Goal: Transaction & Acquisition: Purchase product/service

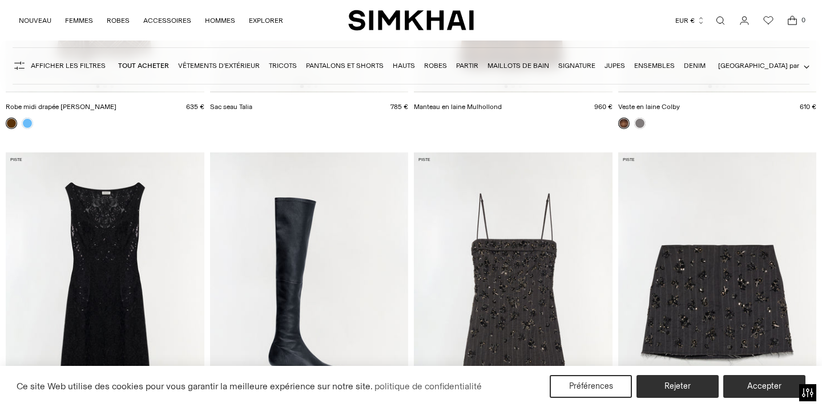
scroll to position [439, 0]
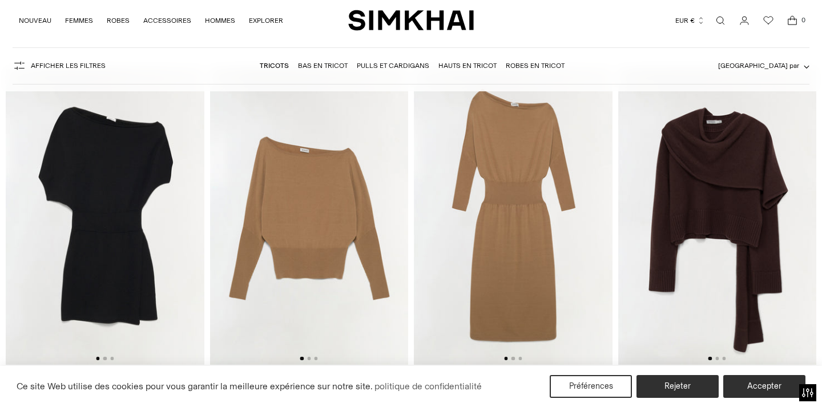
scroll to position [91, 0]
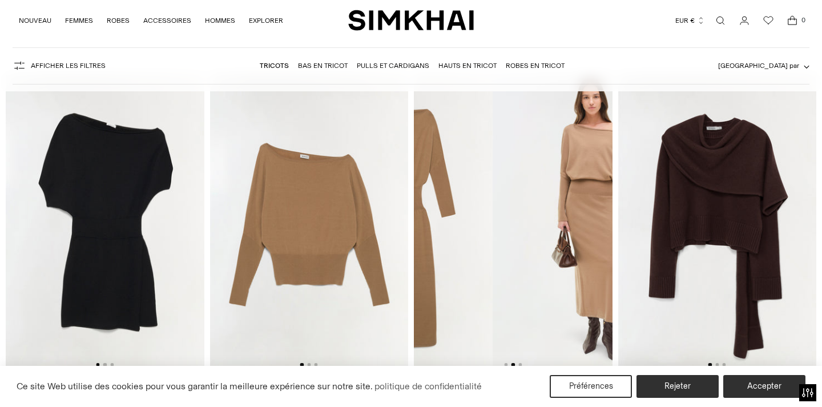
drag, startPoint x: 526, startPoint y: 221, endPoint x: 417, endPoint y: 226, distance: 109.2
click at [417, 226] on img at bounding box center [393, 222] width 199 height 297
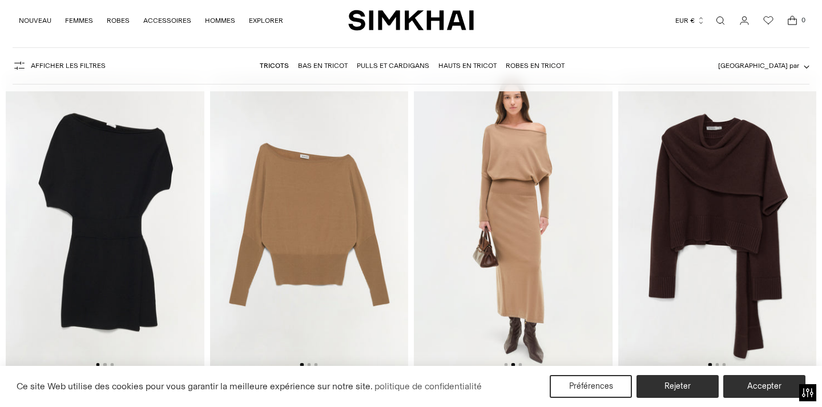
scroll to position [114, 0]
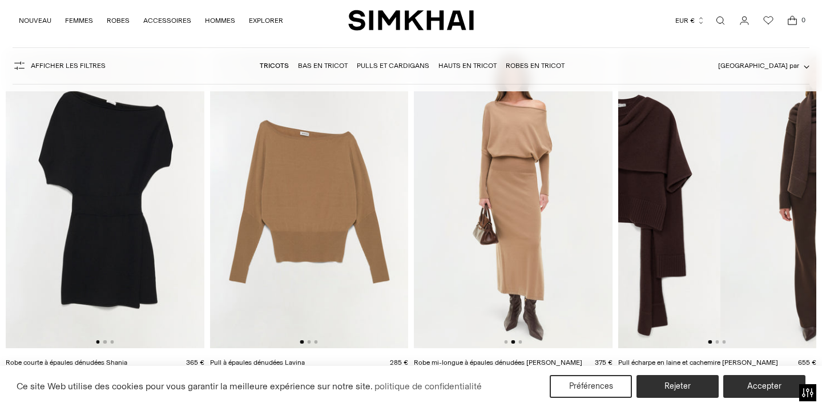
drag, startPoint x: 768, startPoint y: 183, endPoint x: 674, endPoint y: 178, distance: 93.8
click at [674, 177] on img at bounding box center [621, 199] width 199 height 297
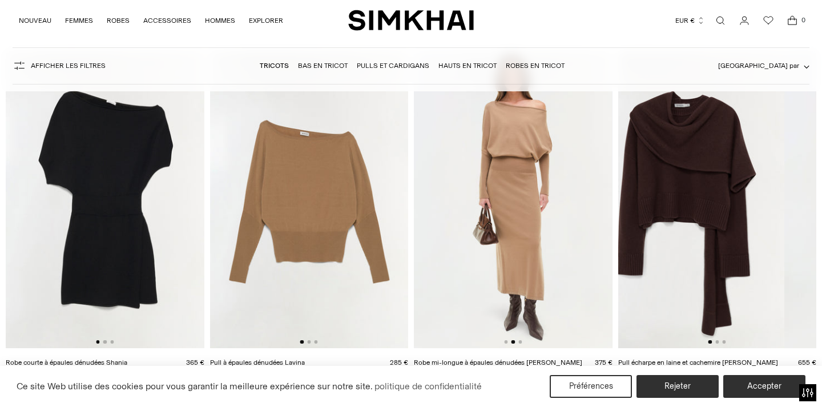
scroll to position [0, 0]
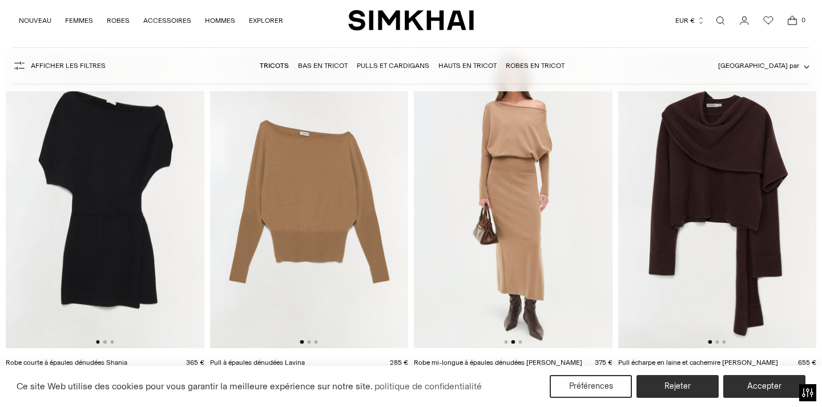
drag, startPoint x: 719, startPoint y: 177, endPoint x: 652, endPoint y: 188, distance: 68.2
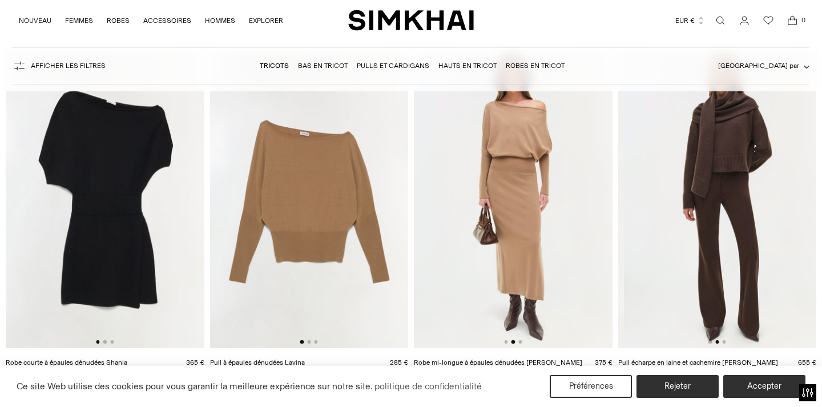
drag, startPoint x: 730, startPoint y: 190, endPoint x: 581, endPoint y: 199, distance: 149.3
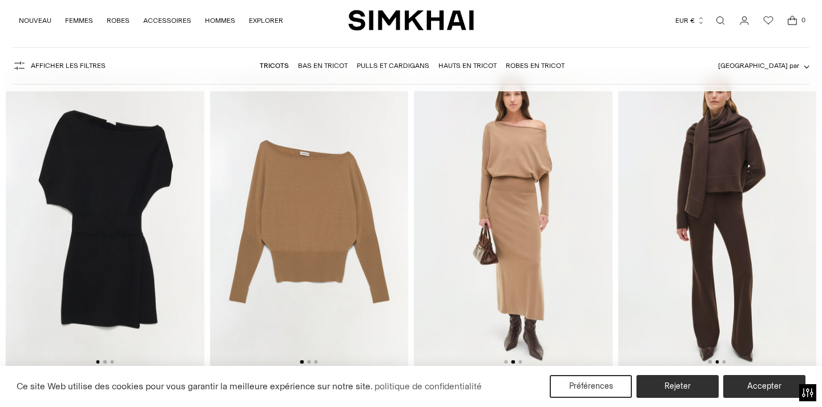
scroll to position [91, 0]
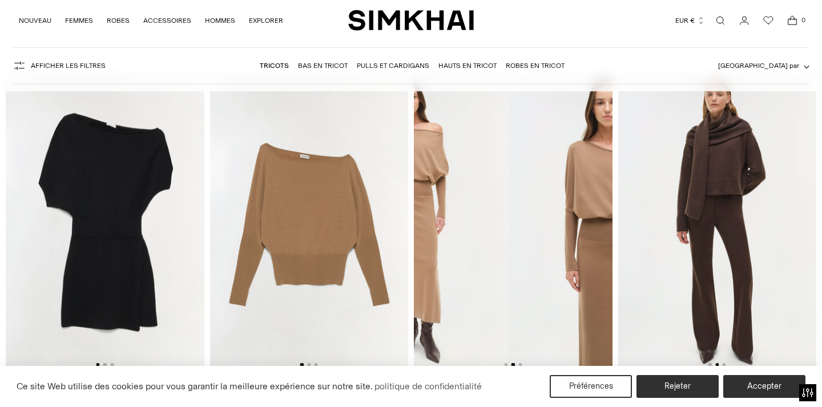
drag, startPoint x: 548, startPoint y: 269, endPoint x: 388, endPoint y: 271, distance: 159.9
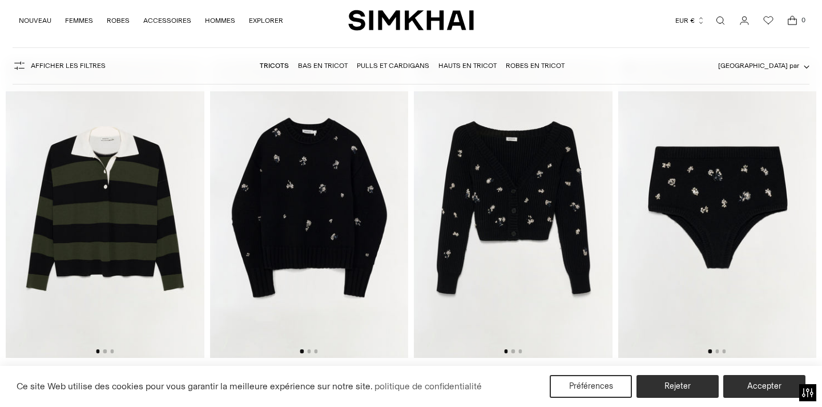
scroll to position [822, 0]
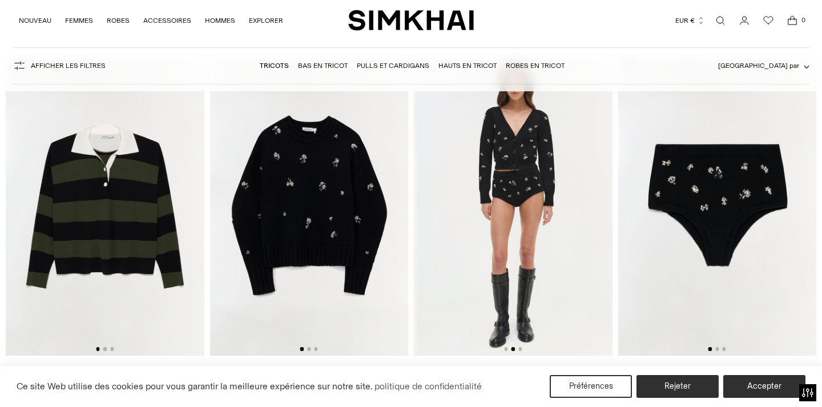
drag, startPoint x: 568, startPoint y: 233, endPoint x: 363, endPoint y: 271, distance: 207.9
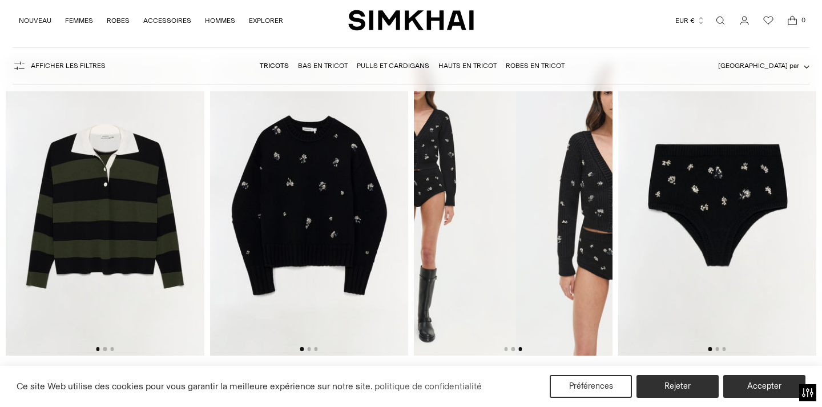
drag, startPoint x: 511, startPoint y: 209, endPoint x: 329, endPoint y: 207, distance: 181.6
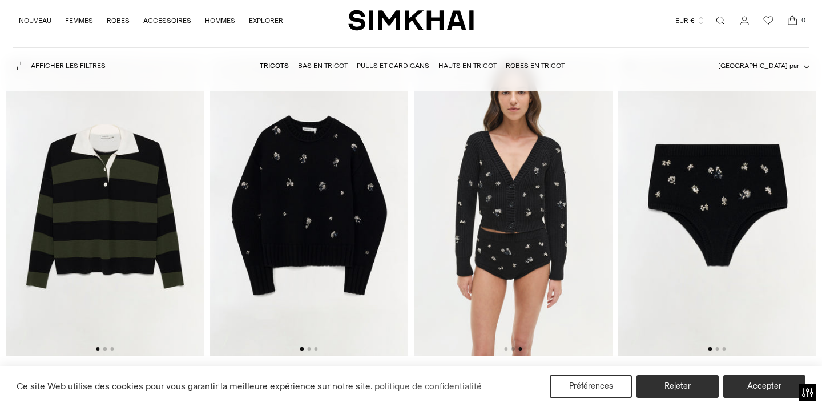
drag, startPoint x: 534, startPoint y: 197, endPoint x: 321, endPoint y: 193, distance: 213.6
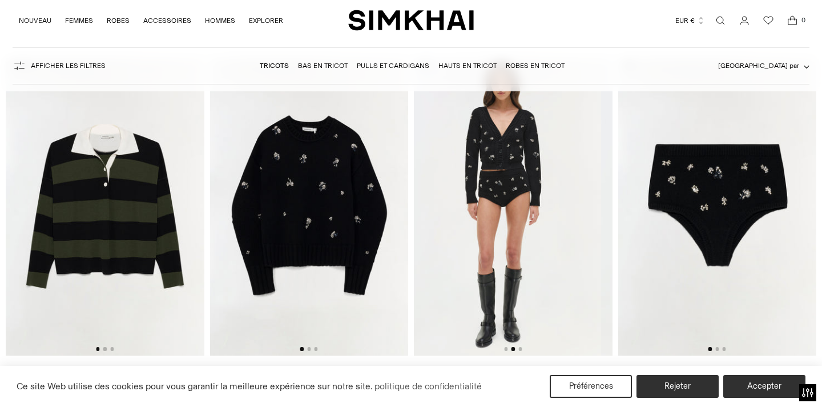
drag, startPoint x: 469, startPoint y: 172, endPoint x: 640, endPoint y: 172, distance: 171.3
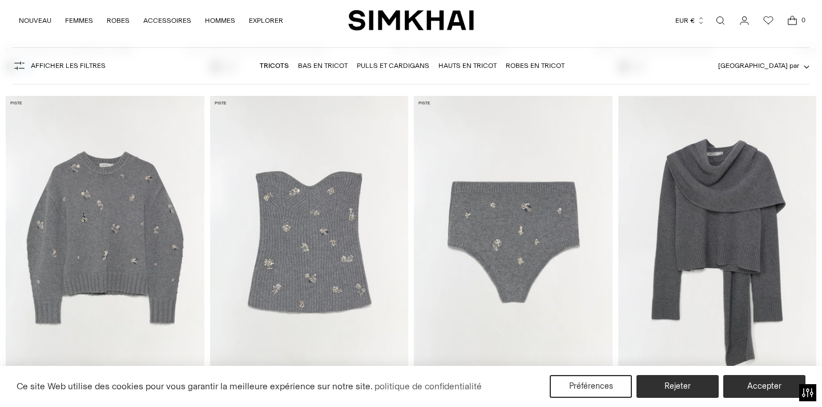
scroll to position [1165, 0]
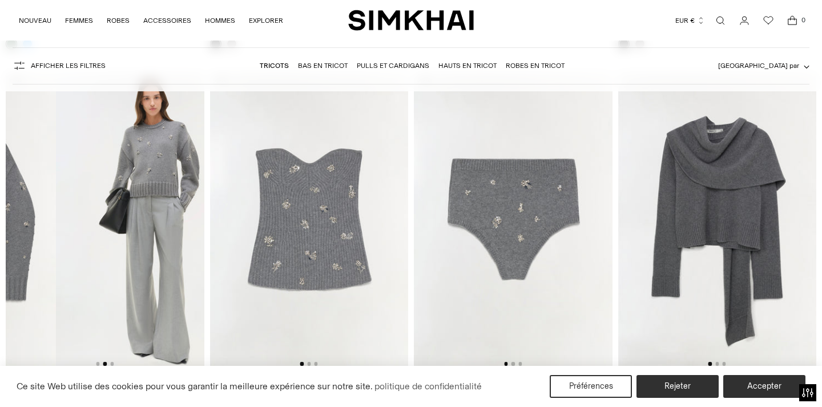
drag, startPoint x: 120, startPoint y: 193, endPoint x: 0, endPoint y: 194, distance: 119.9
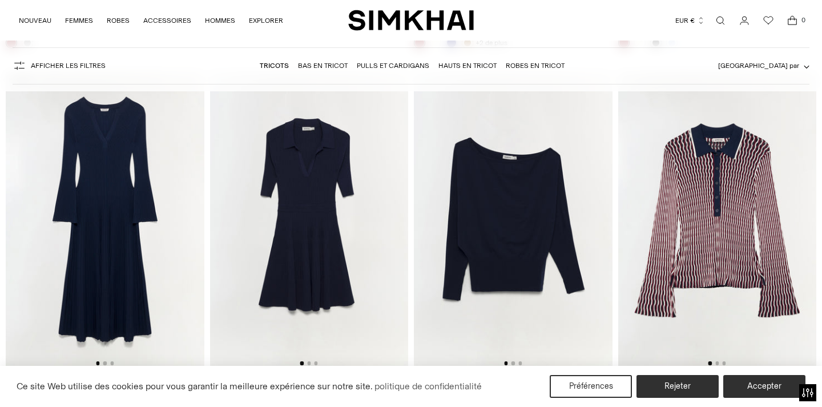
scroll to position [2238, 0]
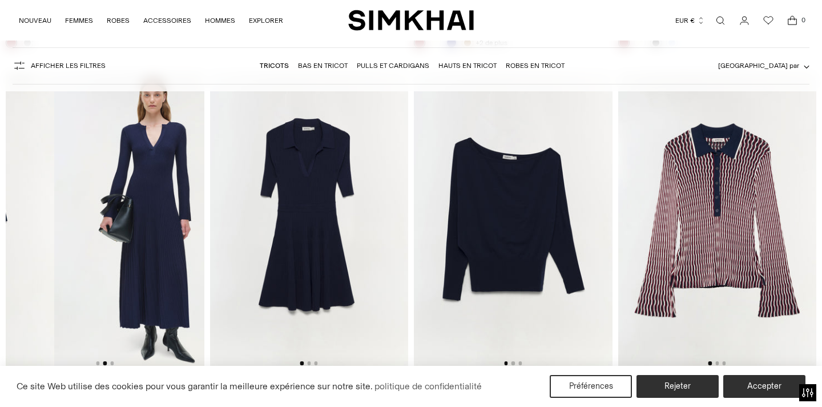
drag, startPoint x: 143, startPoint y: 270, endPoint x: 0, endPoint y: 271, distance: 143.3
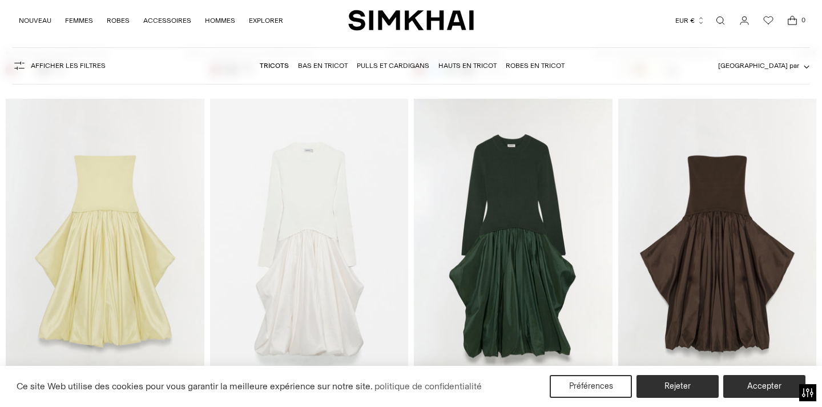
scroll to position [5071, 0]
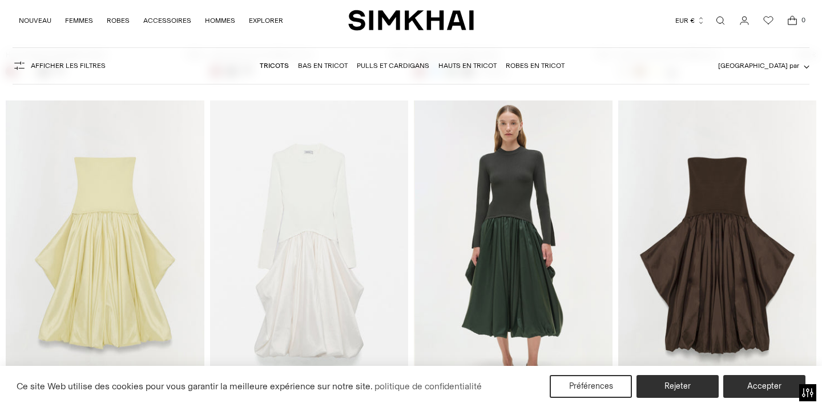
drag, startPoint x: 527, startPoint y: 197, endPoint x: 295, endPoint y: 217, distance: 232.7
click at [299, 215] on div "Robe courte à épaules dénudées Shania 365 € Unit price / per /" at bounding box center [411, 83] width 811 height 9997
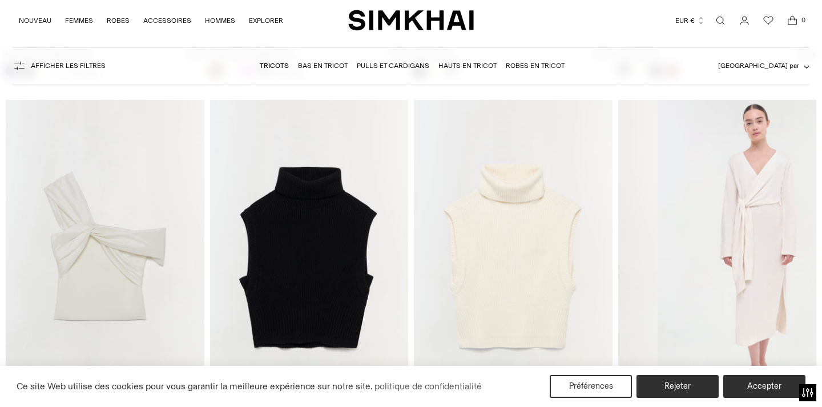
scroll to position [0, 199]
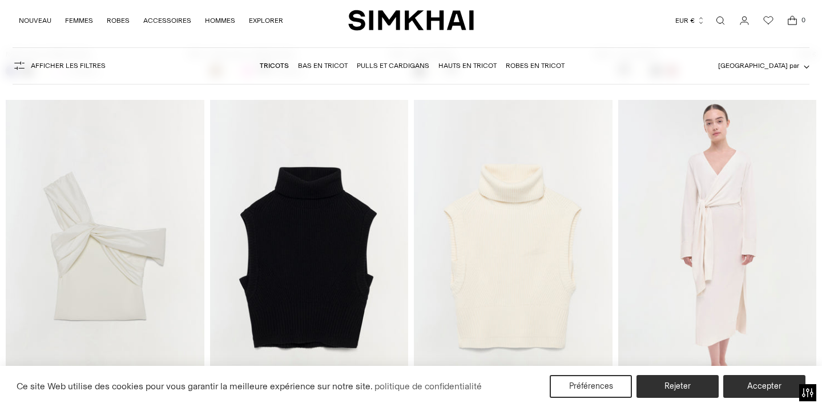
drag, startPoint x: 781, startPoint y: 208, endPoint x: 552, endPoint y: 230, distance: 229.4
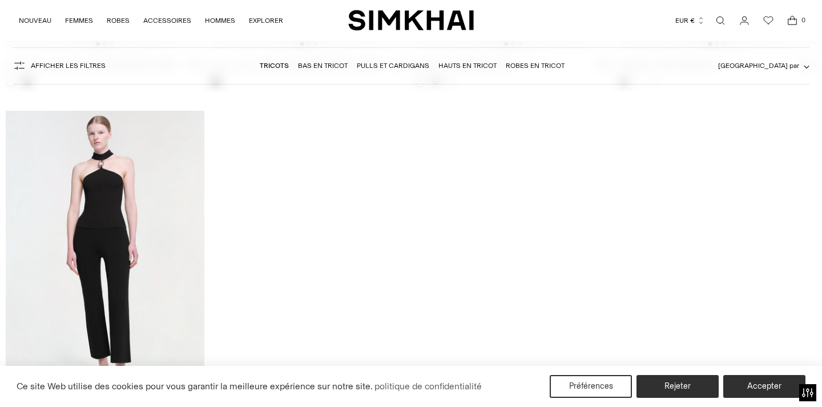
scroll to position [9728, 0]
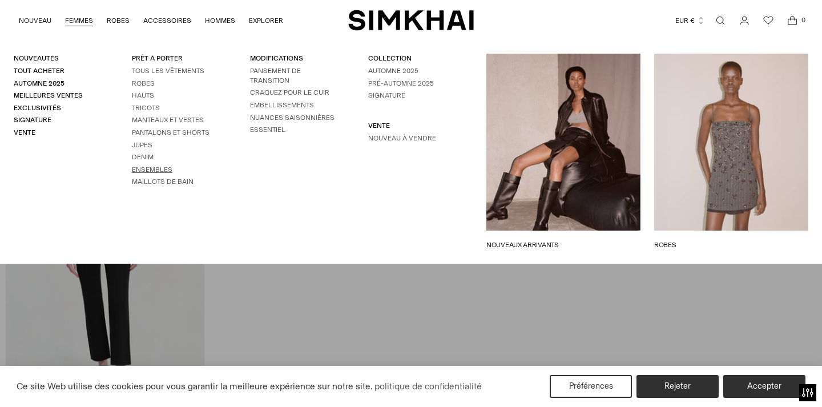
click at [138, 167] on font "Ensembles" at bounding box center [152, 170] width 41 height 8
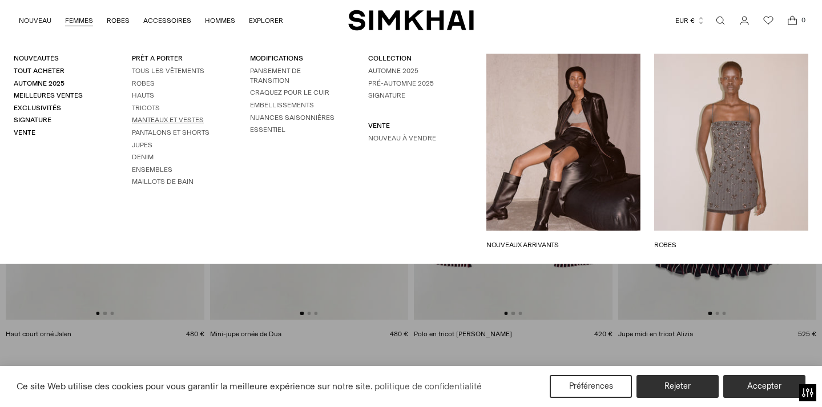
click at [147, 118] on font "Manteaux et vestes" at bounding box center [168, 120] width 72 height 8
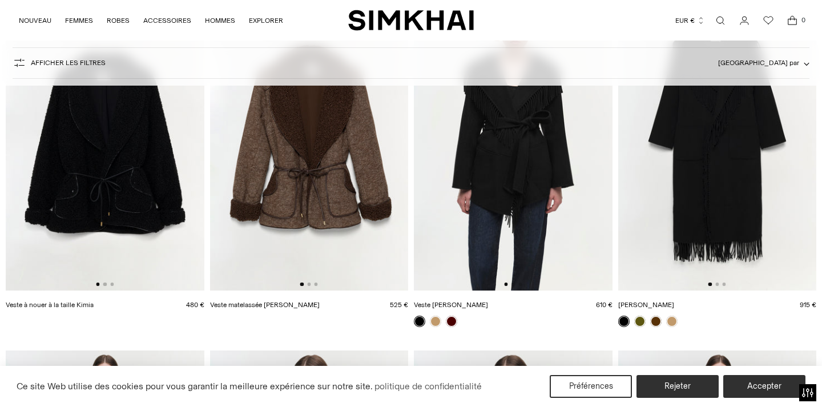
scroll to position [1567, 0]
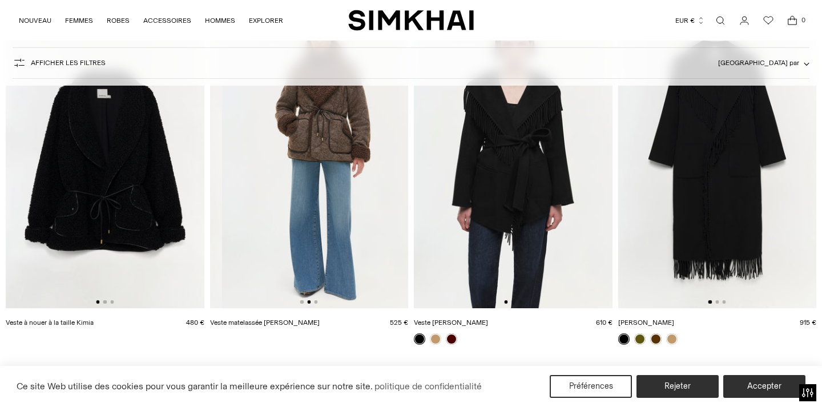
drag, startPoint x: 372, startPoint y: 176, endPoint x: 200, endPoint y: 181, distance: 171.4
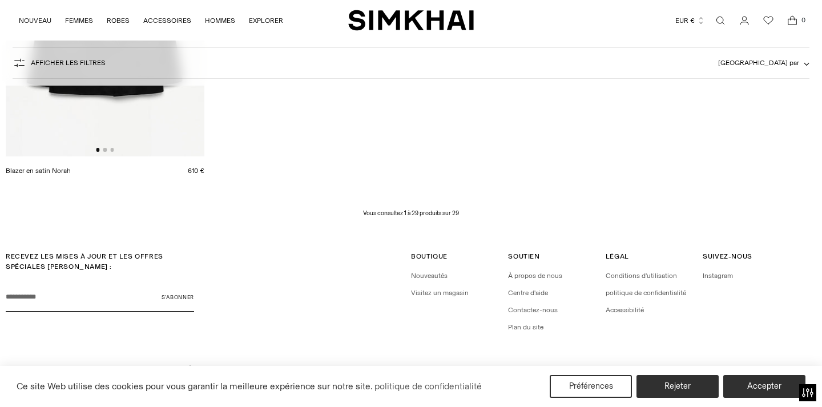
scroll to position [2810, 0]
